Goal: Task Accomplishment & Management: Manage account settings

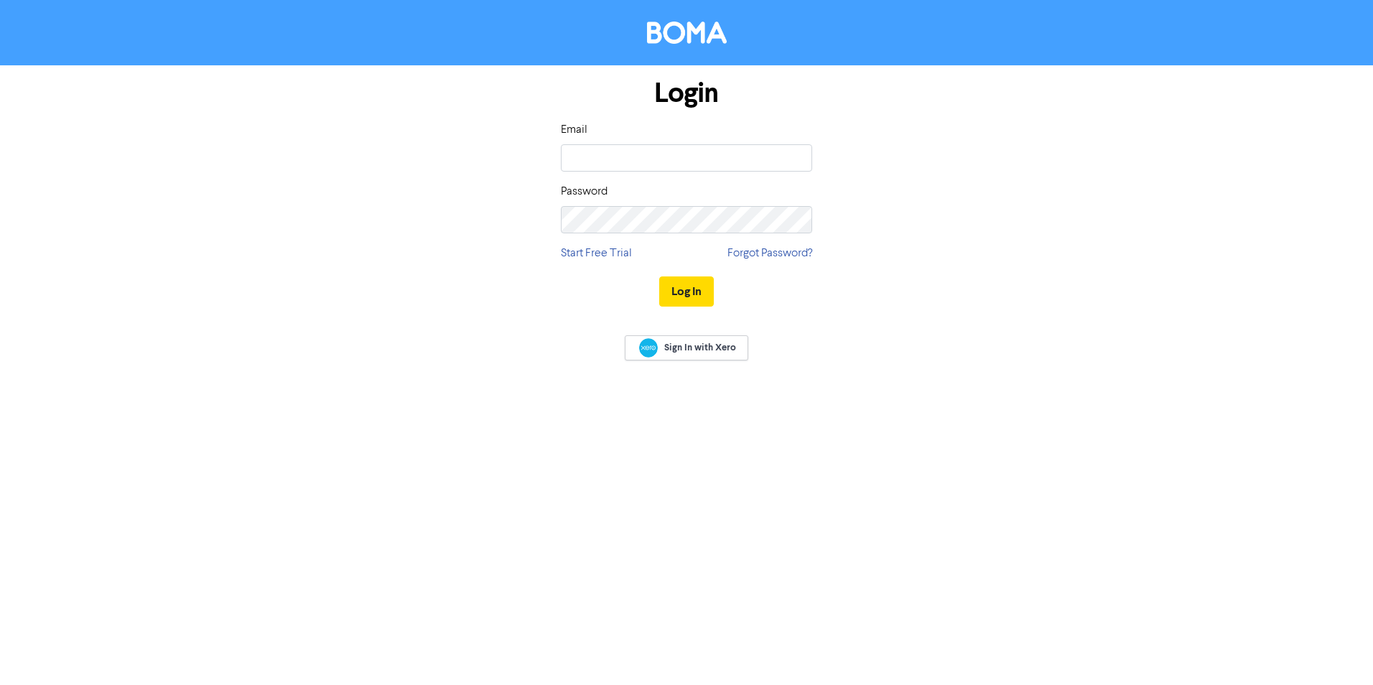
type input "[PERSON_NAME][EMAIL_ADDRESS][DOMAIN_NAME]"
click at [684, 297] on button "Log In" at bounding box center [686, 292] width 55 height 30
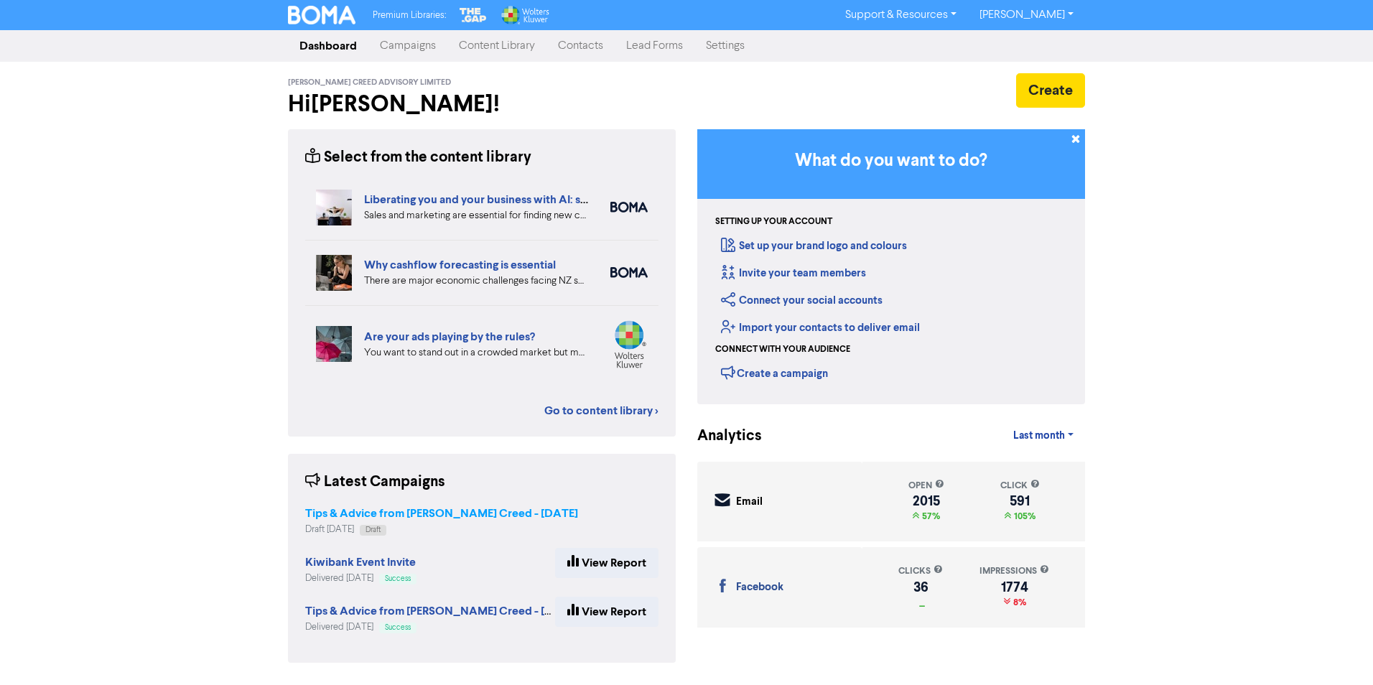
click at [375, 516] on strong "Tips & Advice from [PERSON_NAME] Creed - [DATE]" at bounding box center [441, 513] width 273 height 14
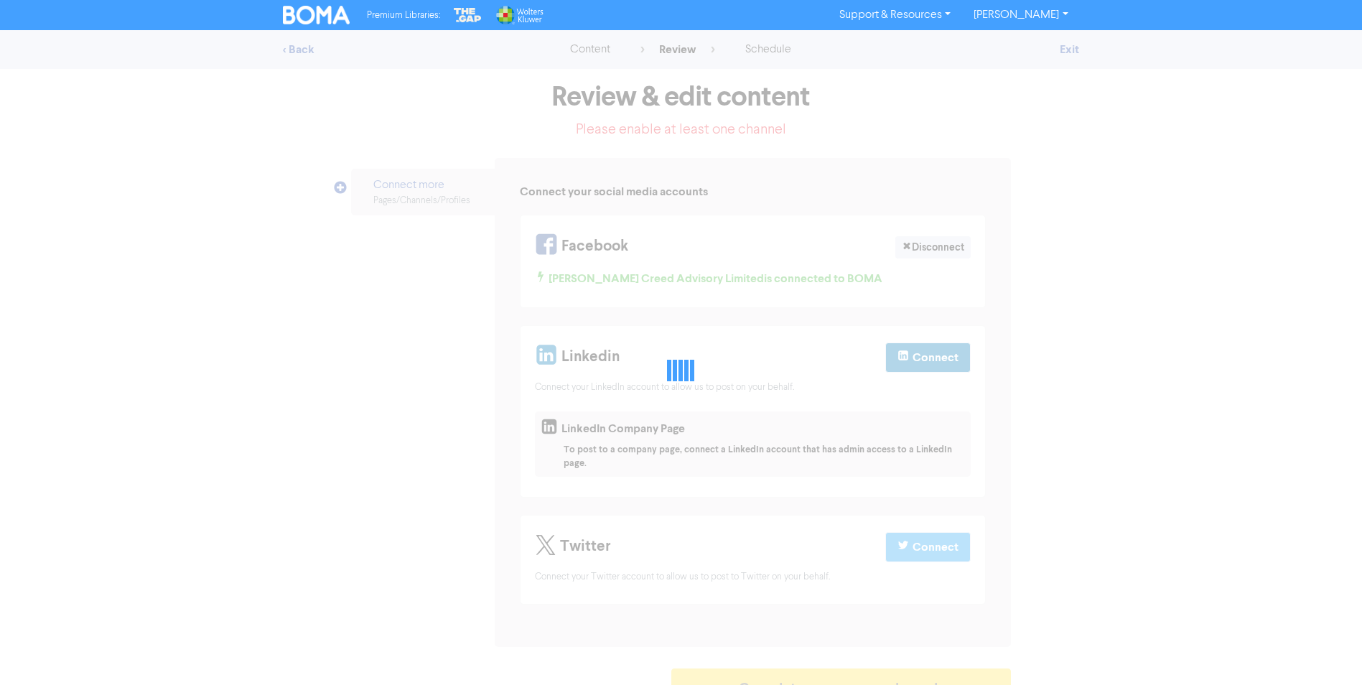
select select "CONTACT_US"
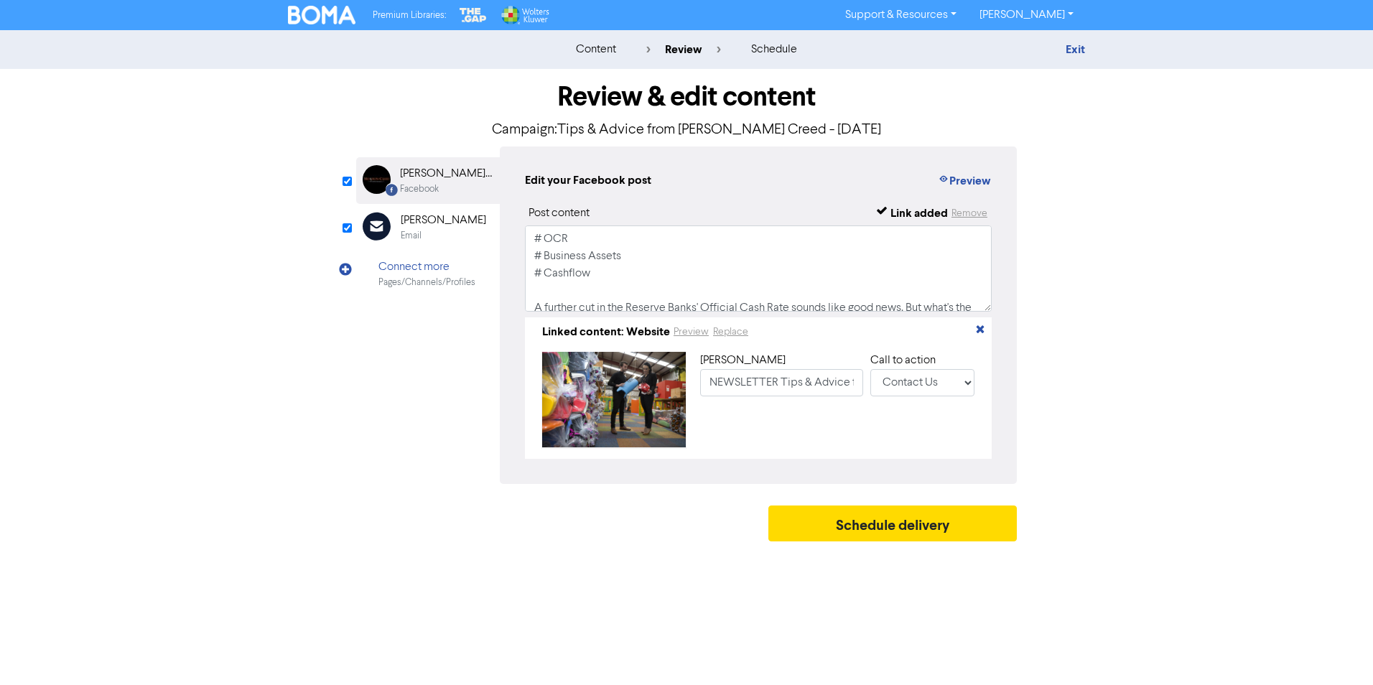
click at [445, 227] on div "[PERSON_NAME]" at bounding box center [443, 220] width 85 height 17
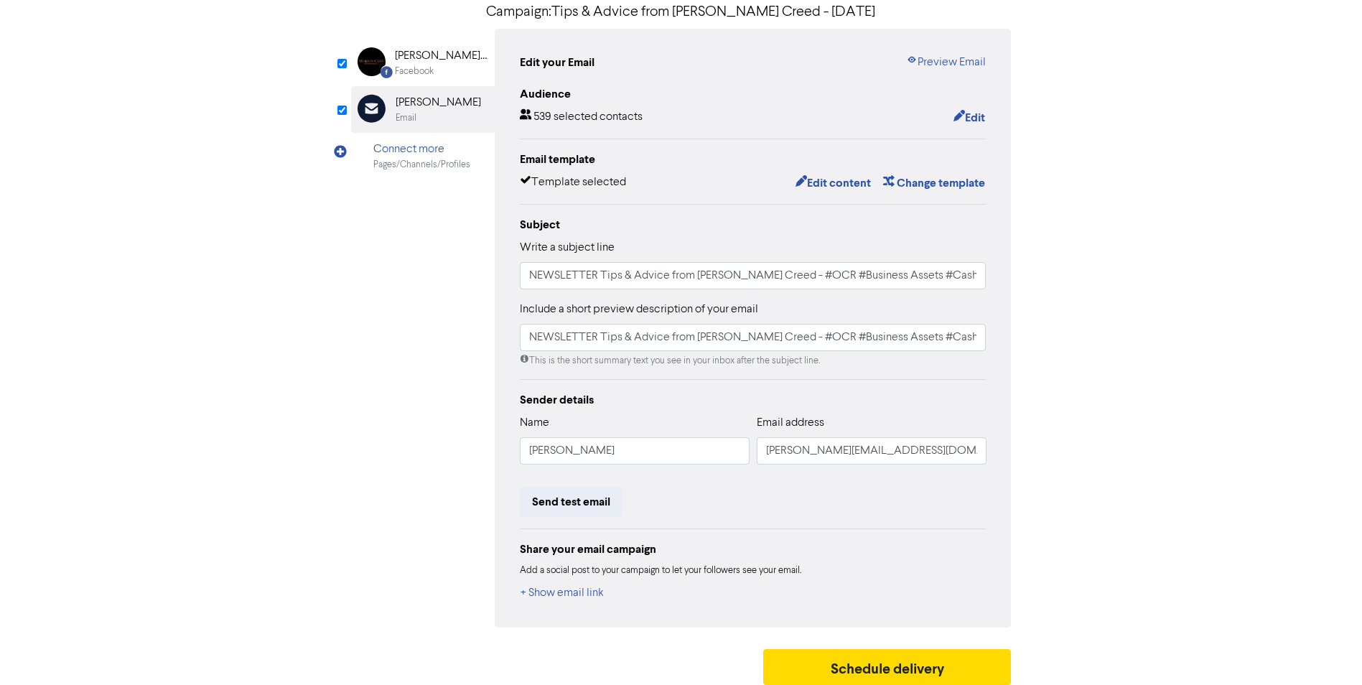
scroll to position [126, 0]
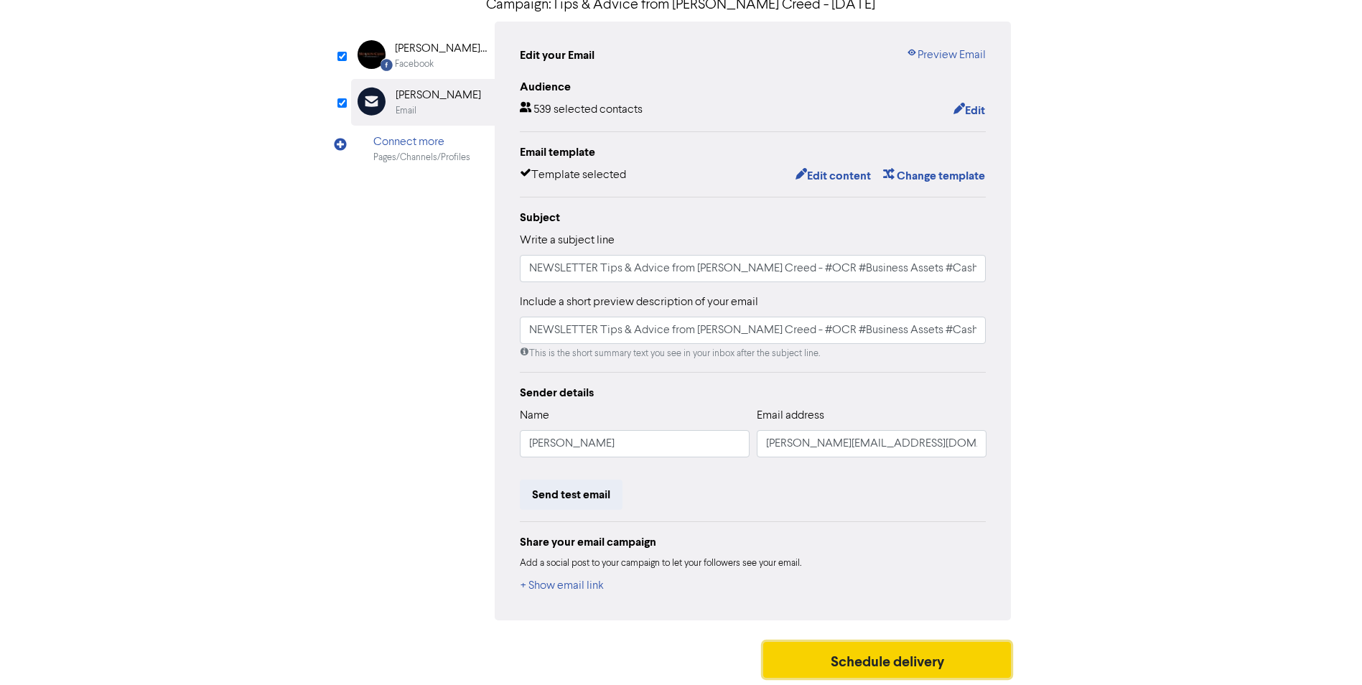
click at [854, 669] on button "Schedule delivery" at bounding box center [887, 660] width 249 height 36
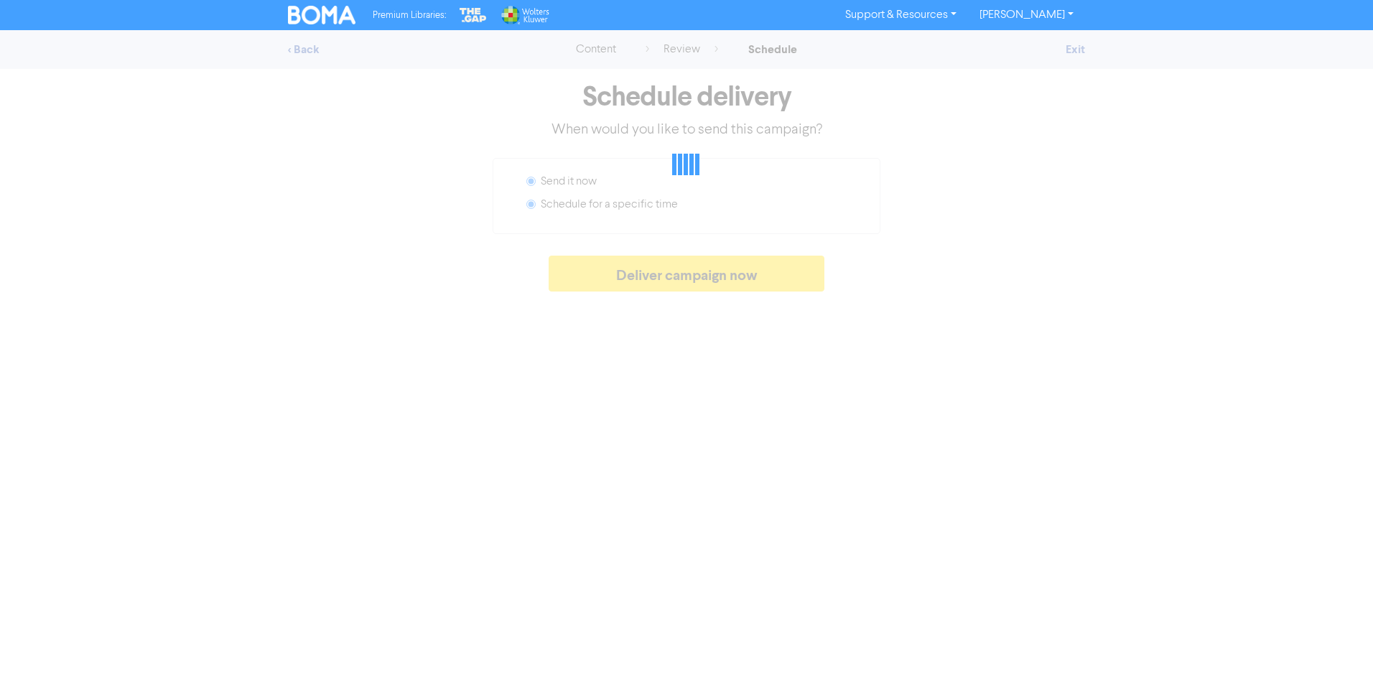
radio input "false"
radio input "true"
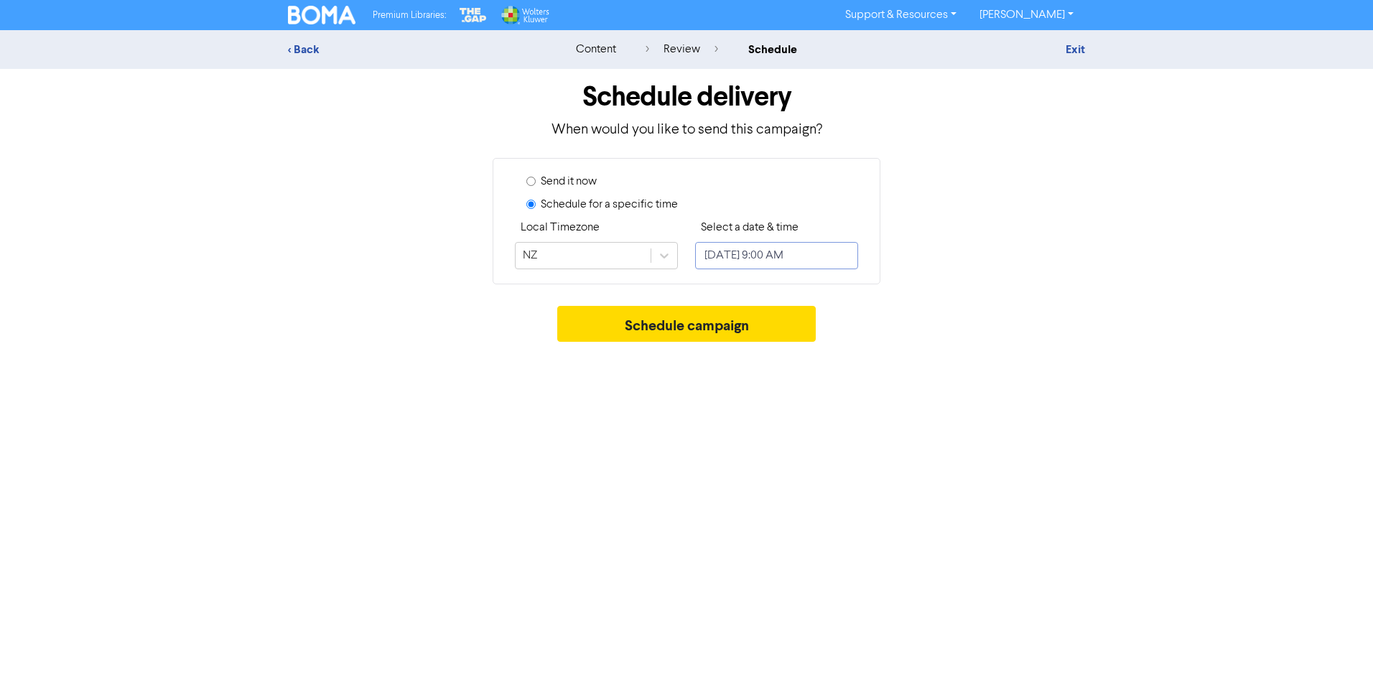
click at [740, 252] on input "[DATE] 9:00 AM" at bounding box center [776, 255] width 163 height 27
select select "8"
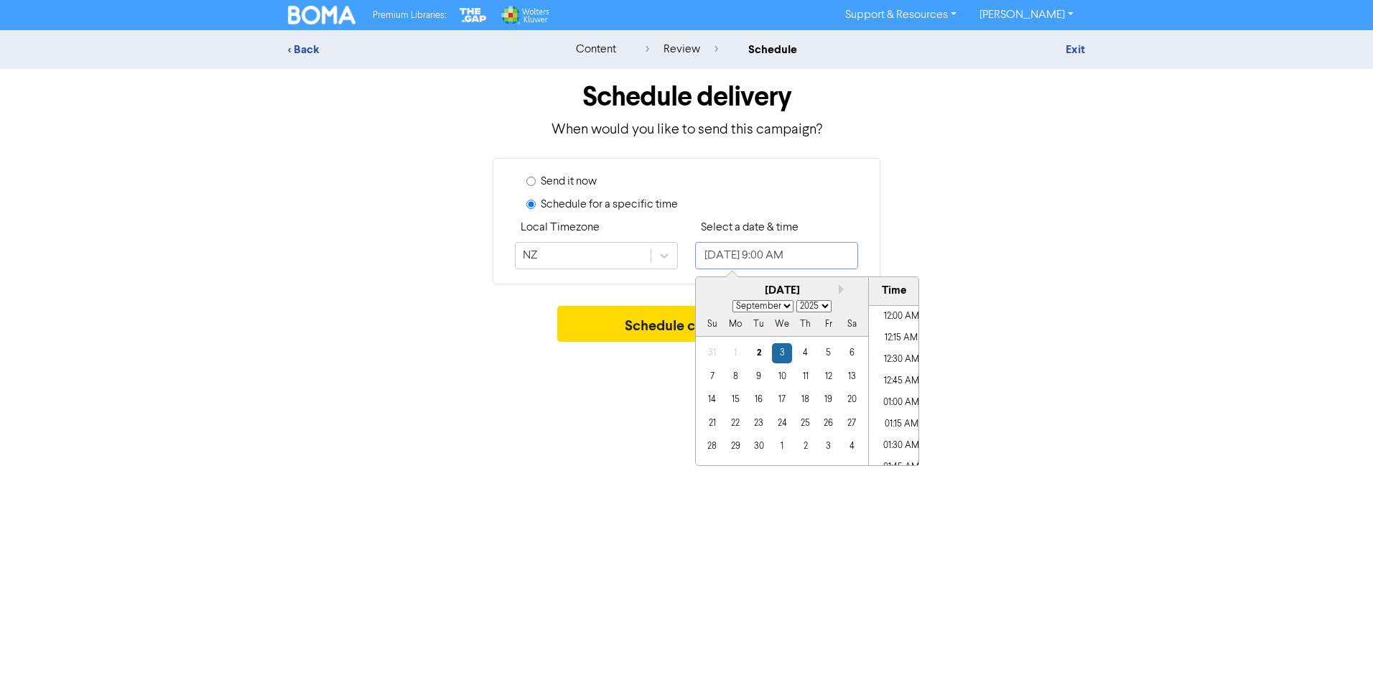
scroll to position [707, 0]
click at [761, 355] on div "2" at bounding box center [758, 352] width 19 height 19
click at [895, 333] on li "10:00 AM" at bounding box center [901, 328] width 65 height 22
type input "[DATE] 10:00 AM"
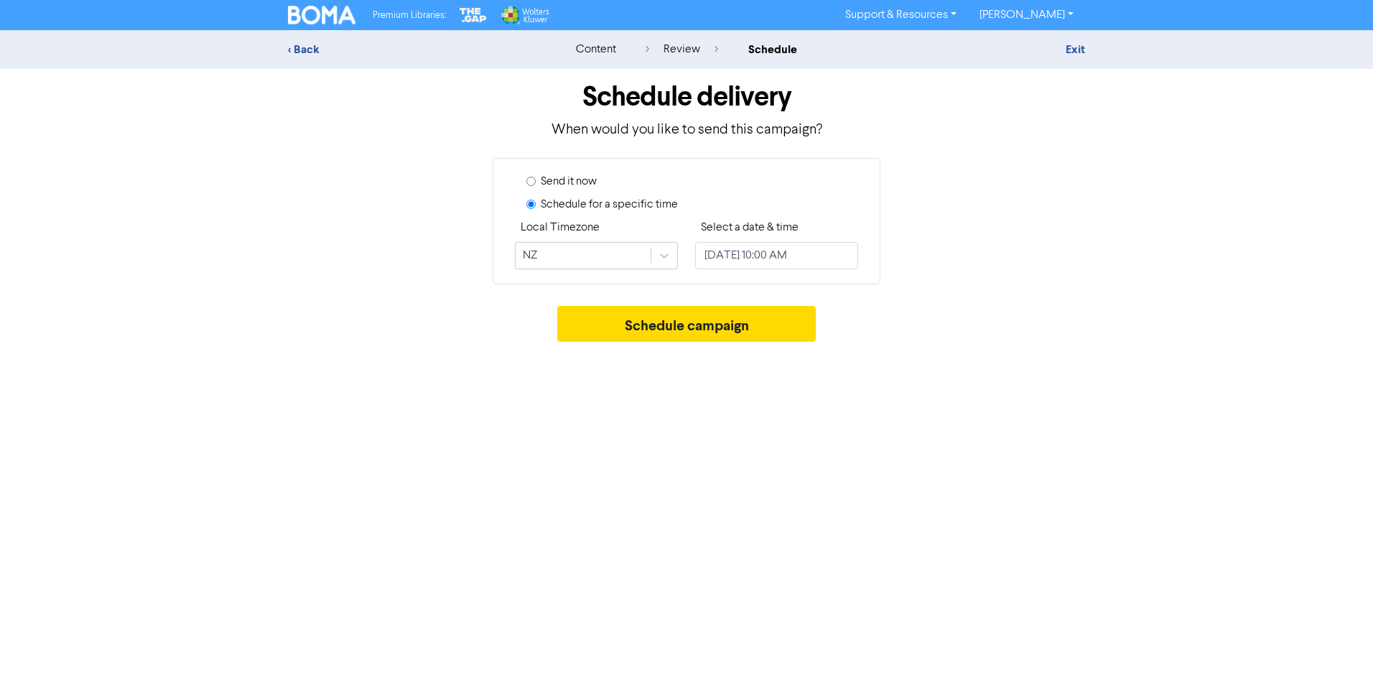
click at [1014, 235] on div "Send it now Schedule for a specific time Local Timezone NZ Select a date & time…" at bounding box center [686, 221] width 819 height 126
click at [697, 330] on button "Schedule campaign" at bounding box center [686, 324] width 259 height 36
